Goal: Transaction & Acquisition: Purchase product/service

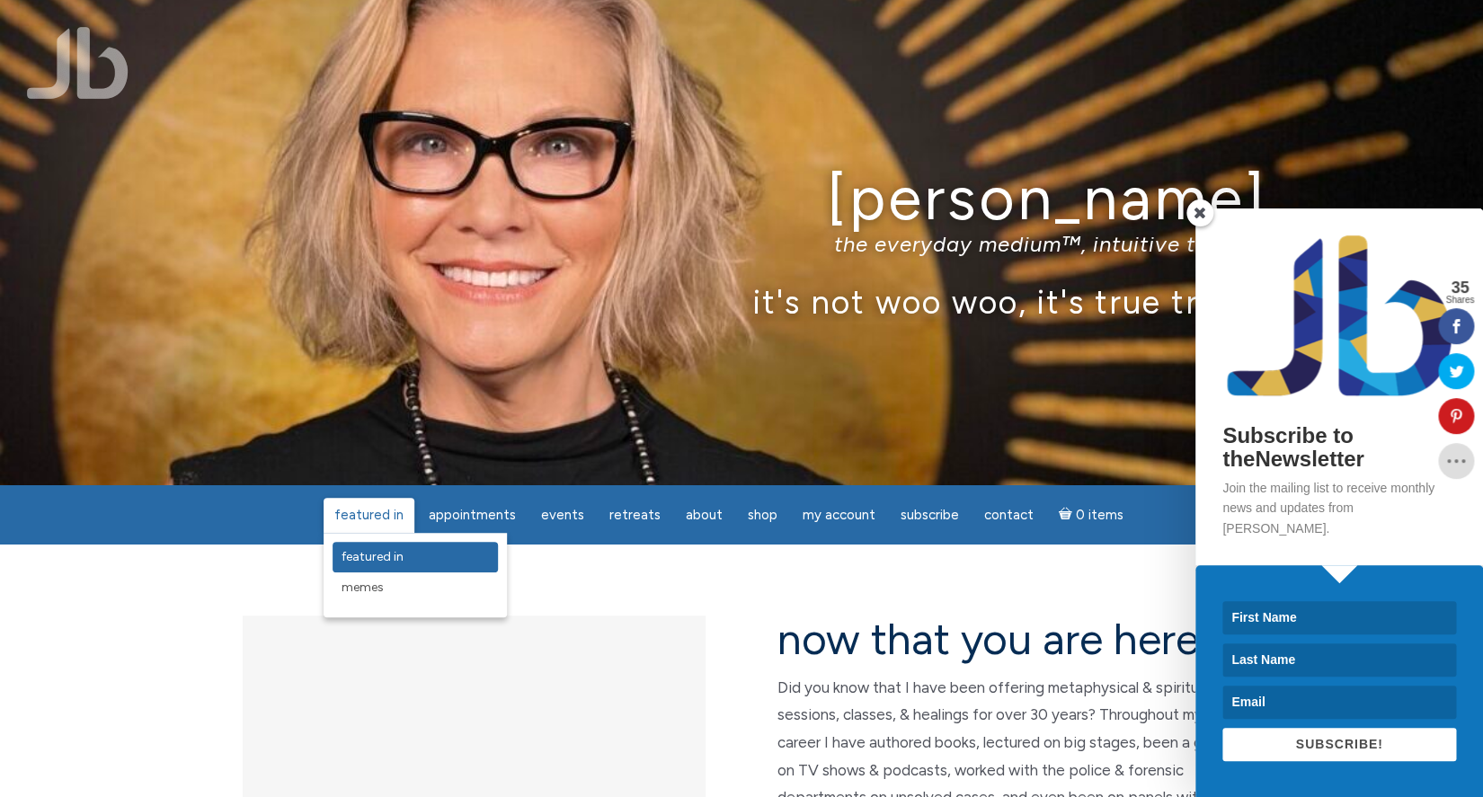
click at [378, 557] on span "featured in" at bounding box center [373, 556] width 62 height 15
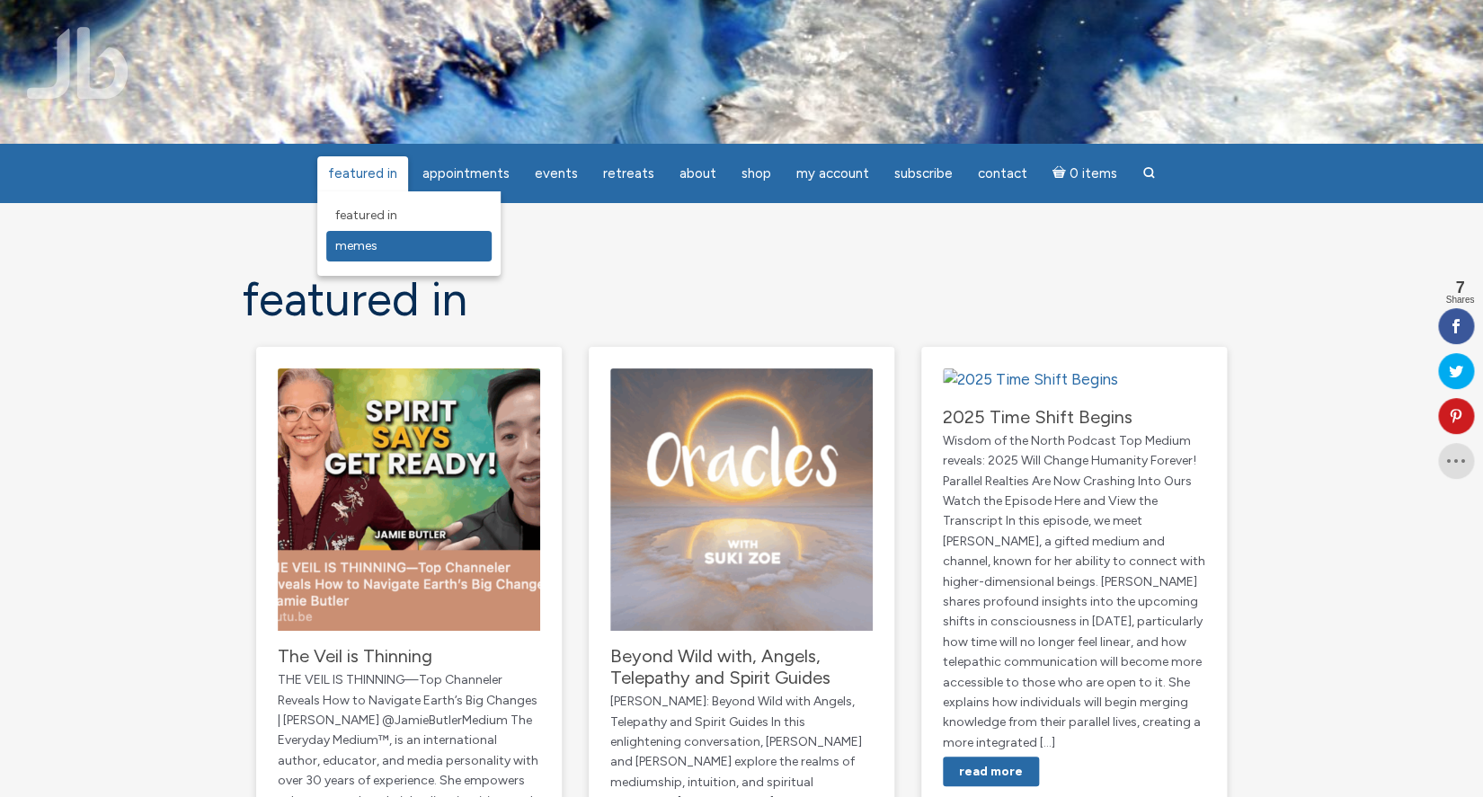
click at [367, 249] on span "Memes" at bounding box center [356, 245] width 42 height 15
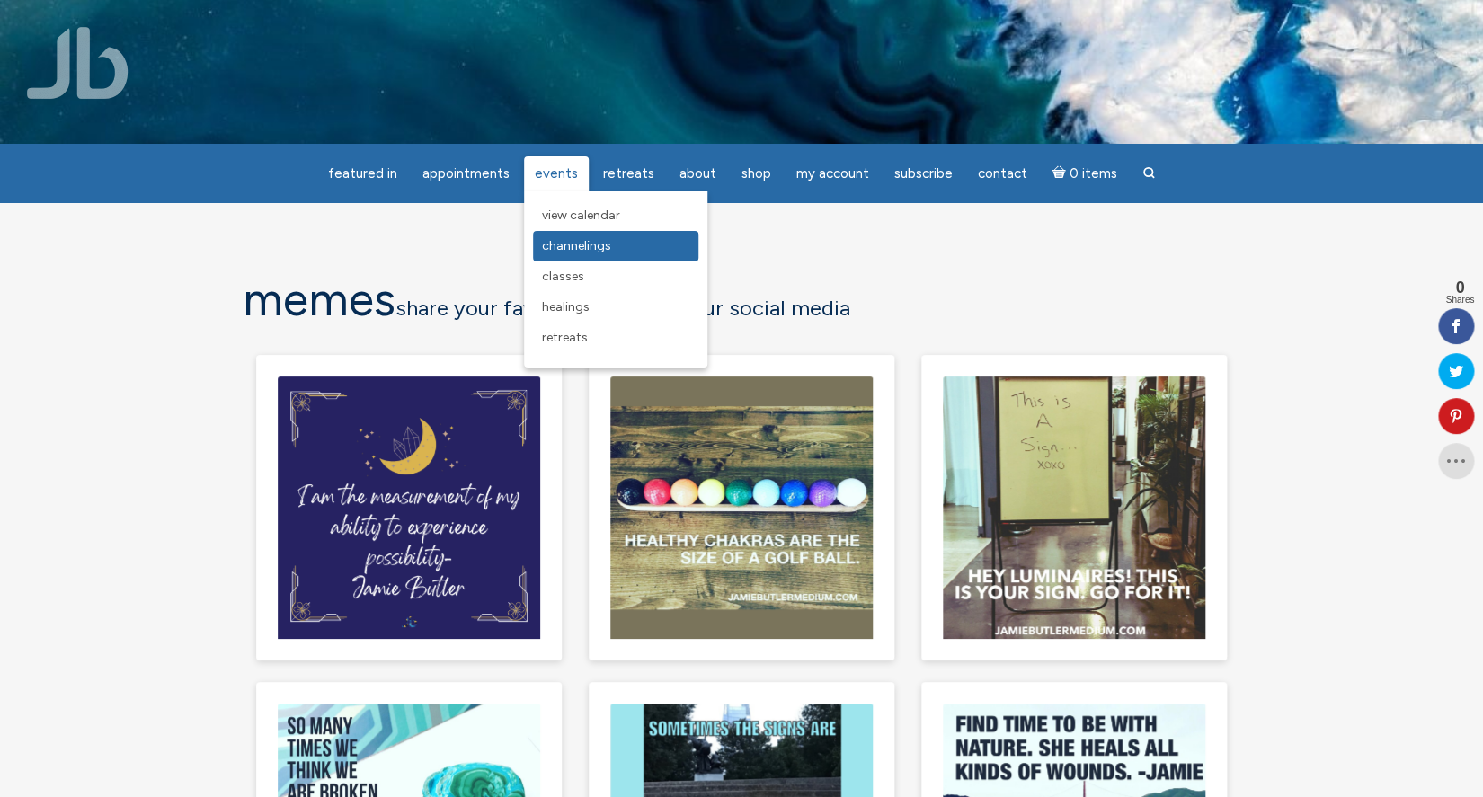
click at [567, 249] on span "Channelings" at bounding box center [576, 245] width 69 height 15
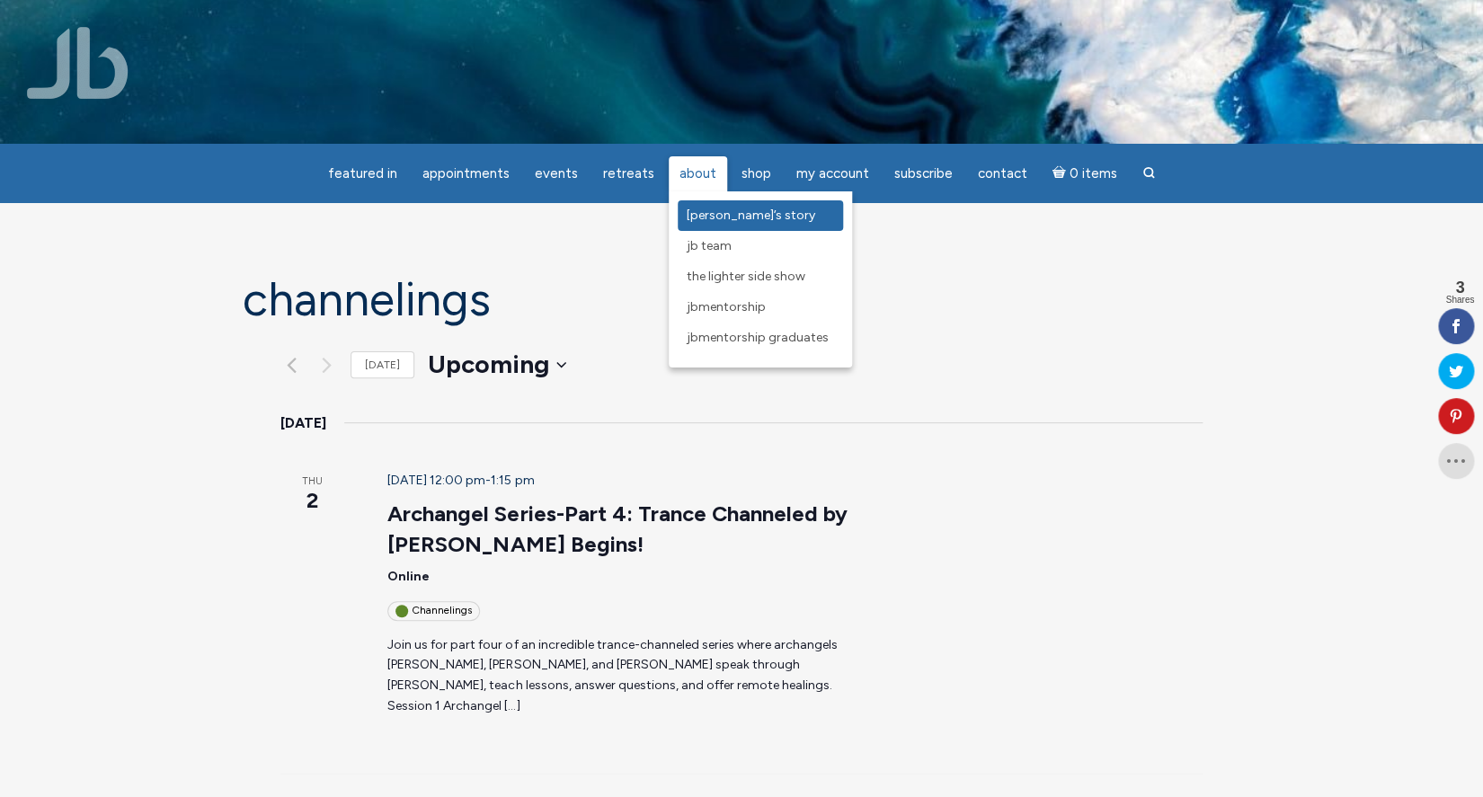
click at [690, 218] on span "[PERSON_NAME]’s Story" at bounding box center [751, 215] width 129 height 15
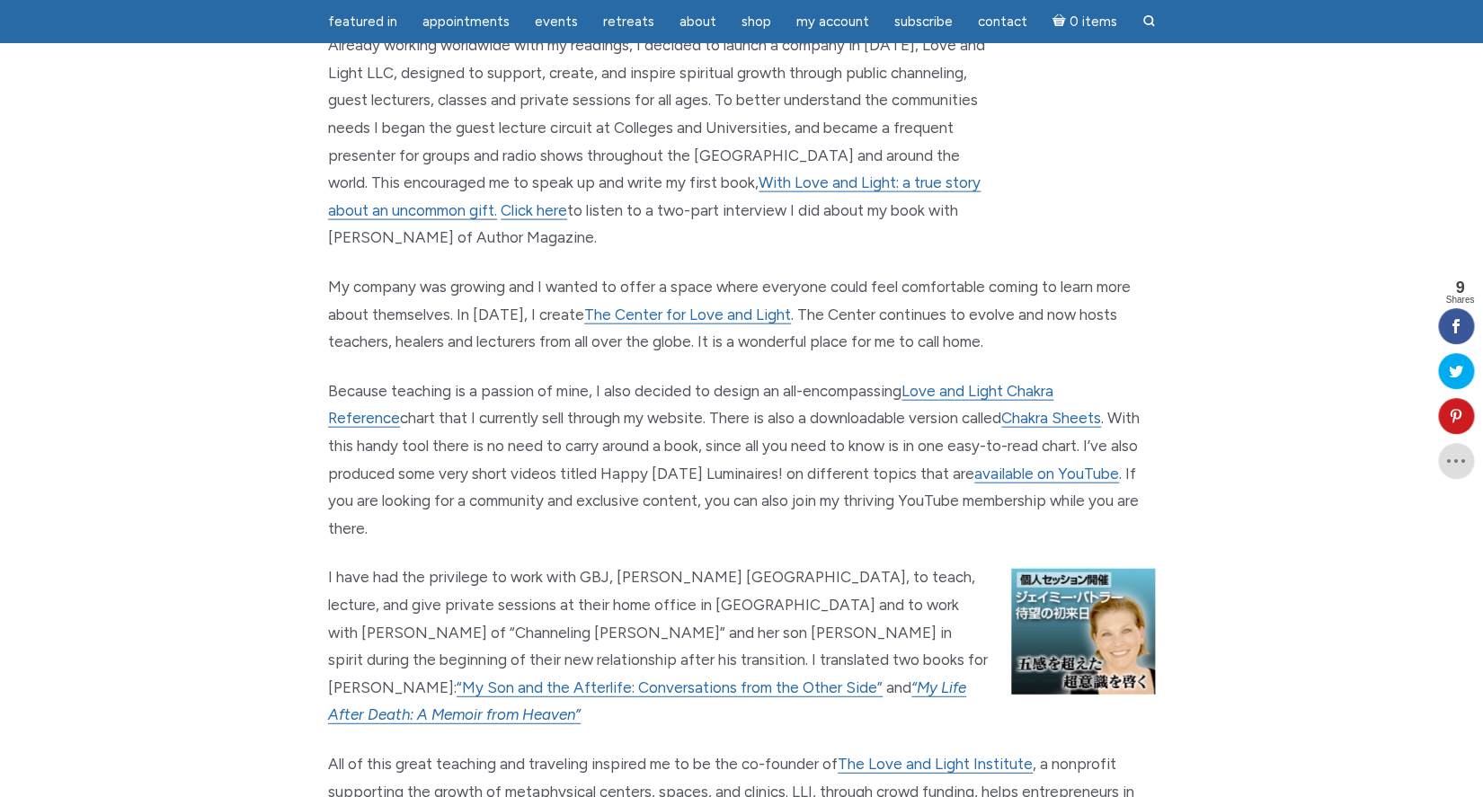
scroll to position [1570, 0]
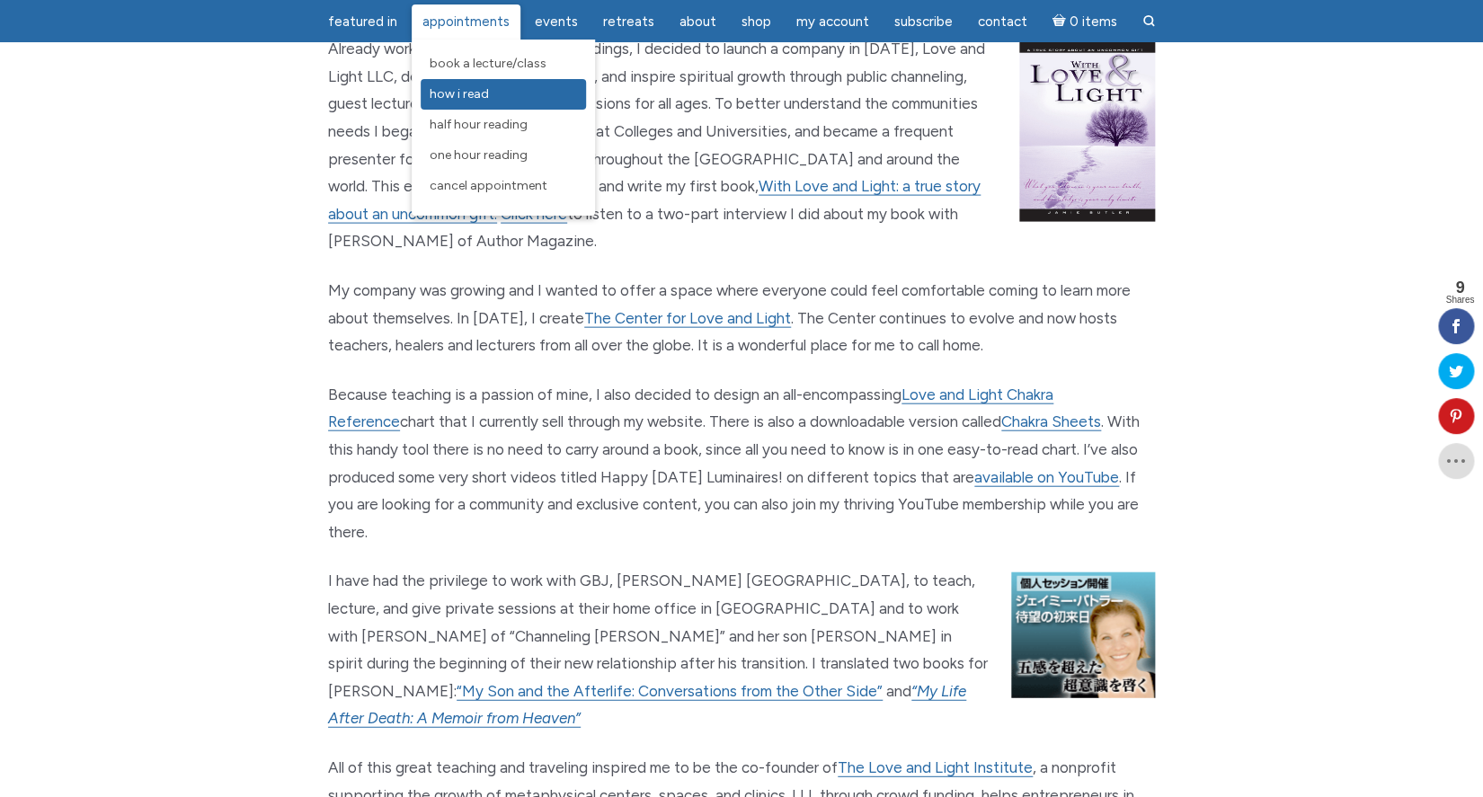
click at [480, 94] on span "How I Read" at bounding box center [459, 93] width 59 height 15
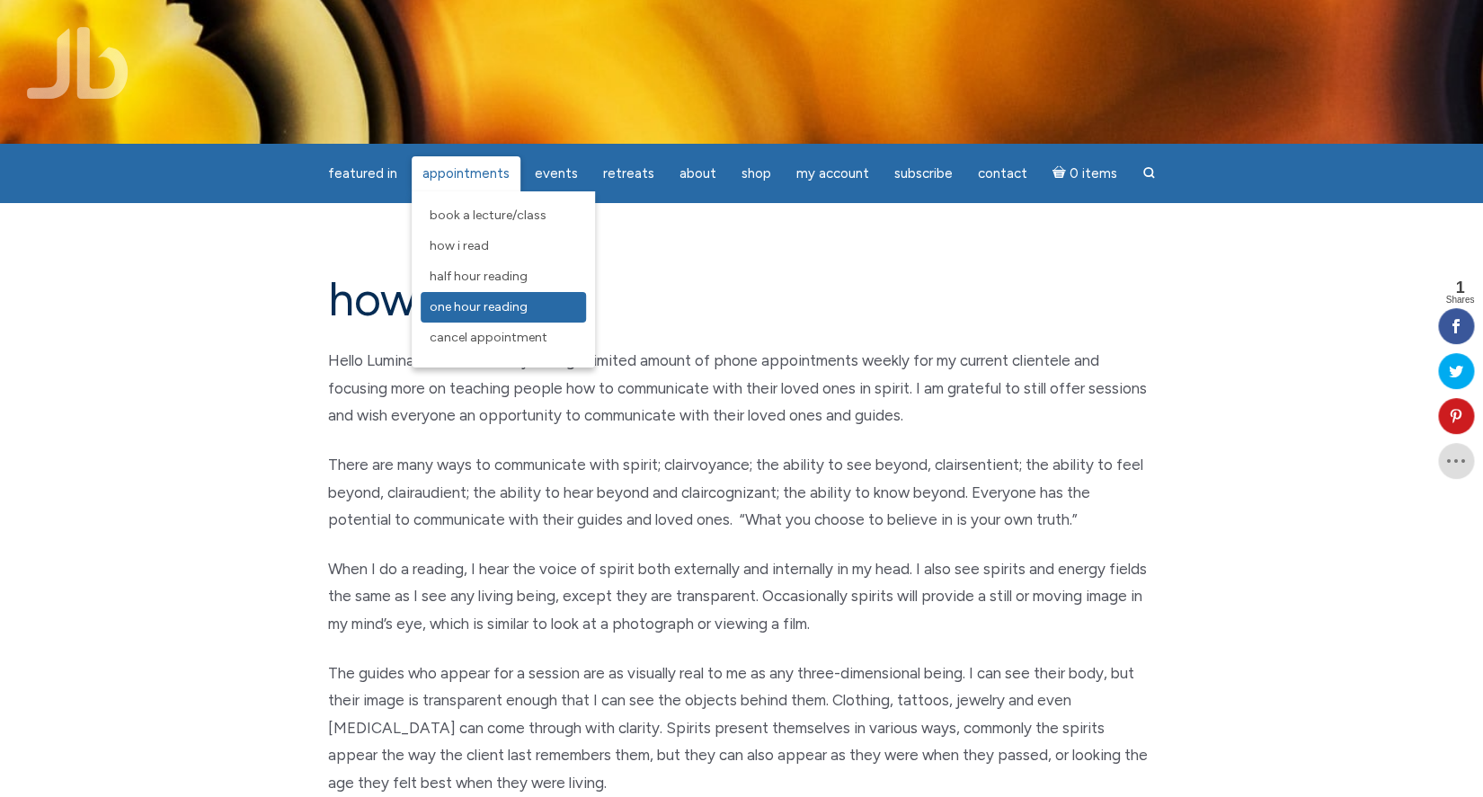
click at [482, 314] on span "One Hour Reading" at bounding box center [479, 306] width 98 height 15
